Goal: Entertainment & Leisure: Consume media (video, audio)

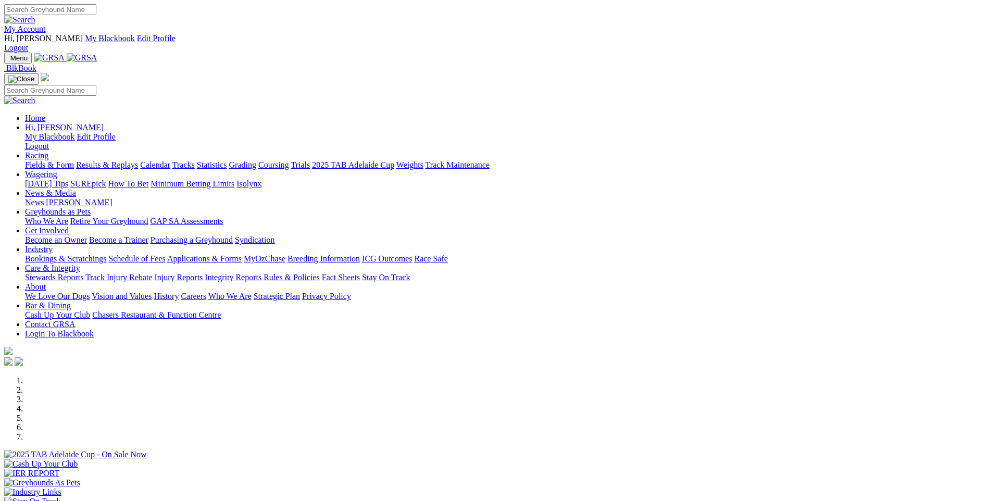
scroll to position [781, 0]
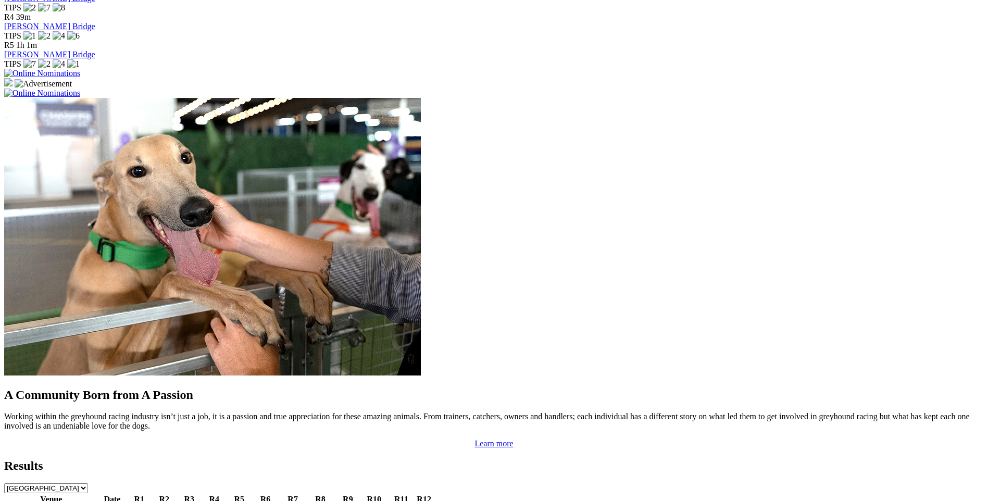
click at [226, 501] on link "1 6 8 2" at bounding box center [214, 510] width 23 height 9
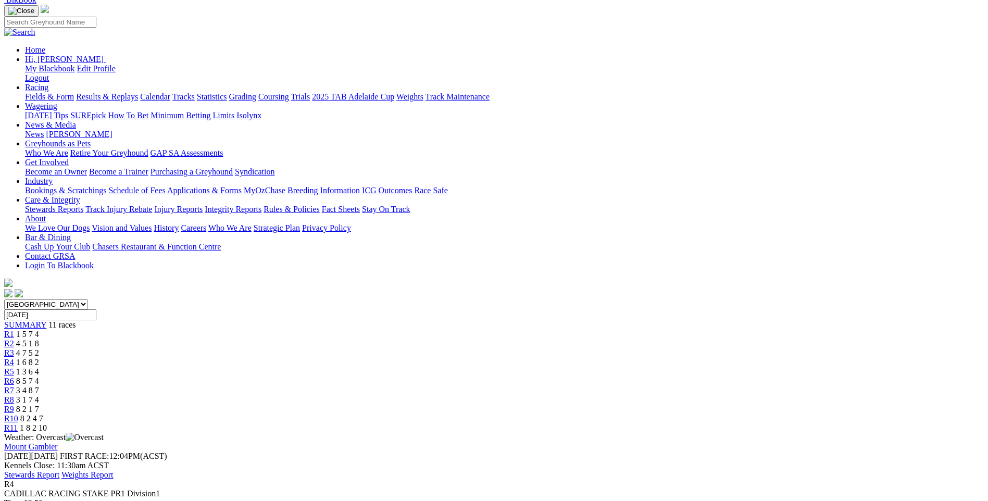
scroll to position [156, 0]
